Goal: Task Accomplishment & Management: Manage account settings

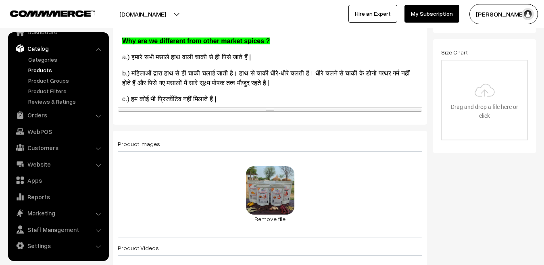
scroll to position [226, 0]
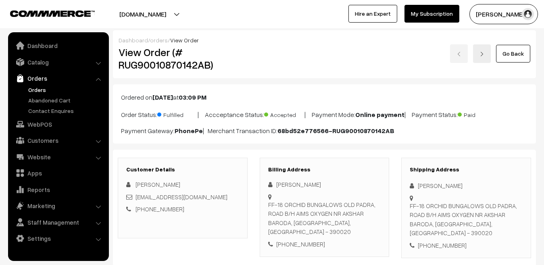
click at [157, 43] on link "orders" at bounding box center [159, 40] width 18 height 7
